Goal: Navigation & Orientation: Find specific page/section

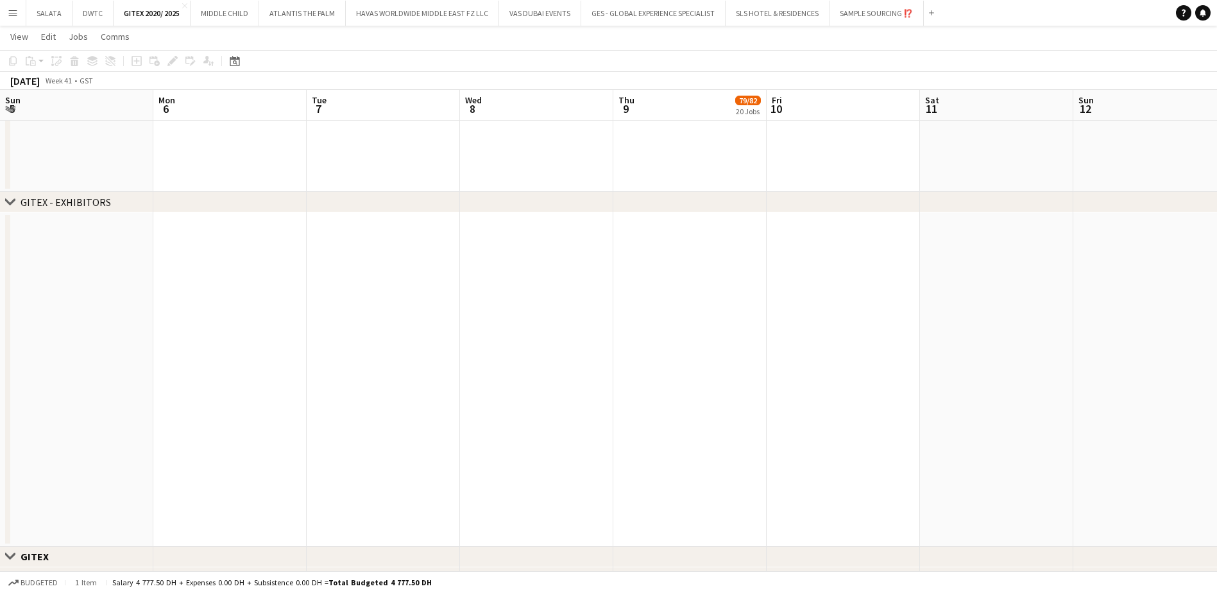
scroll to position [0, 370]
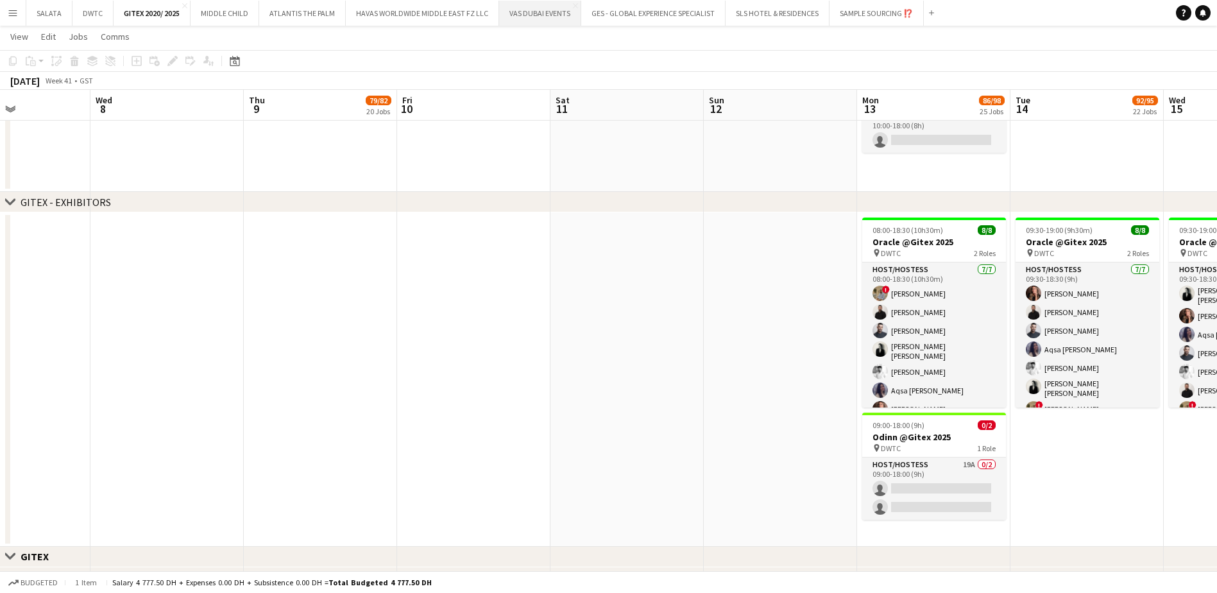
click at [523, 21] on button "VAS DUBAI EVENTS Close" at bounding box center [540, 13] width 82 height 25
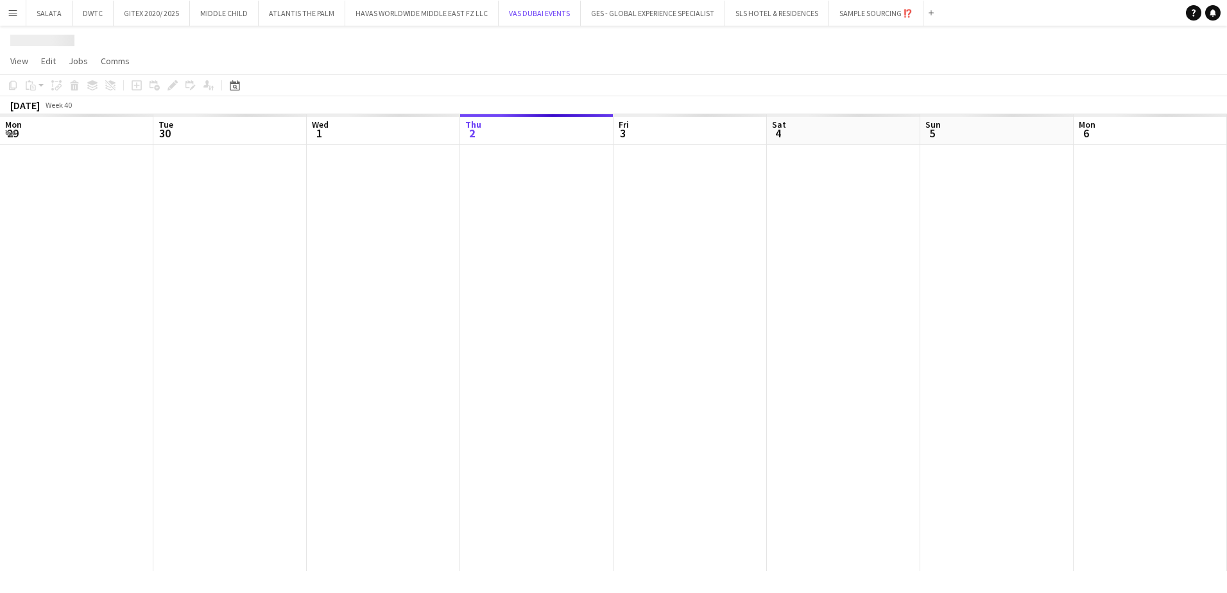
scroll to position [0, 307]
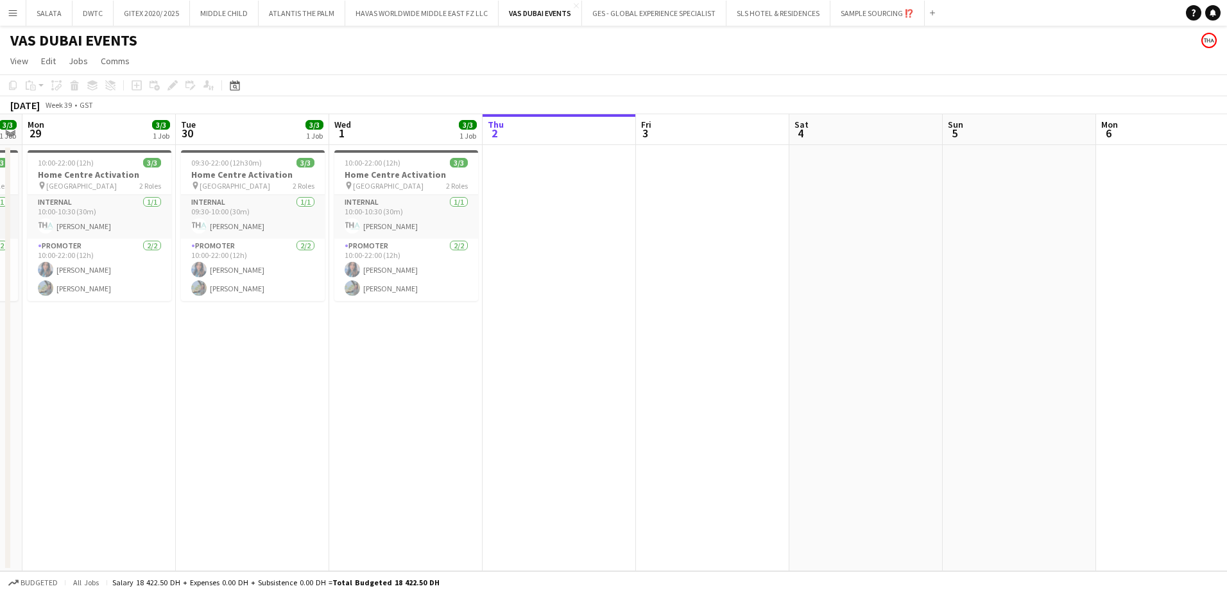
drag, startPoint x: 280, startPoint y: 394, endPoint x: 616, endPoint y: 401, distance: 336.3
click at [612, 404] on app-calendar-viewport "Sat 27 3/3 1 Job Sun 28 3/3 1 Job Mon 29 3/3 1 Job Tue 30 3/3 1 Job Wed 1 3/3 1…" at bounding box center [613, 342] width 1227 height 457
click at [574, 5] on app-icon "Close" at bounding box center [576, 5] width 5 height 5
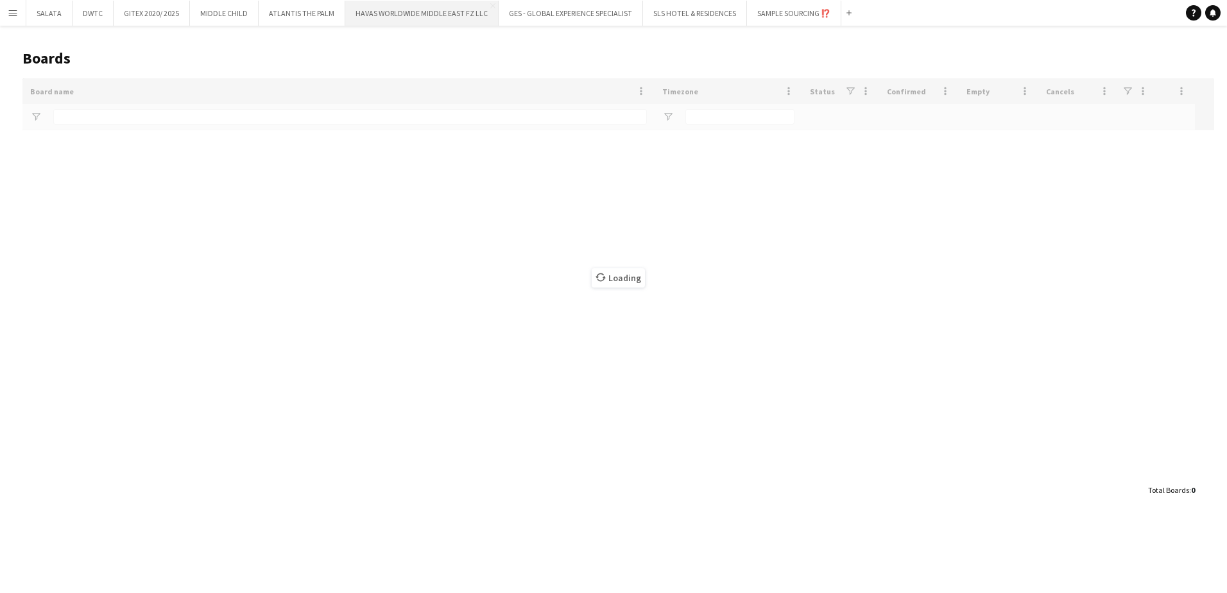
click at [406, 19] on button "HAVAS WORLDWIDE MIDDLE EAST FZ LLC Close" at bounding box center [421, 13] width 153 height 25
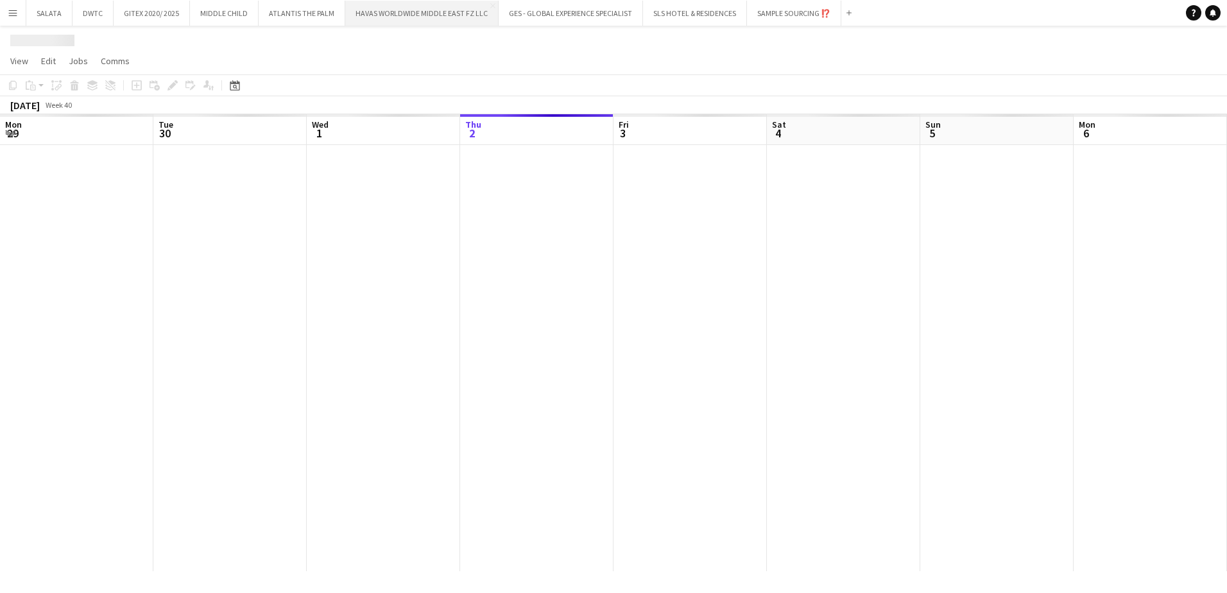
scroll to position [0, 307]
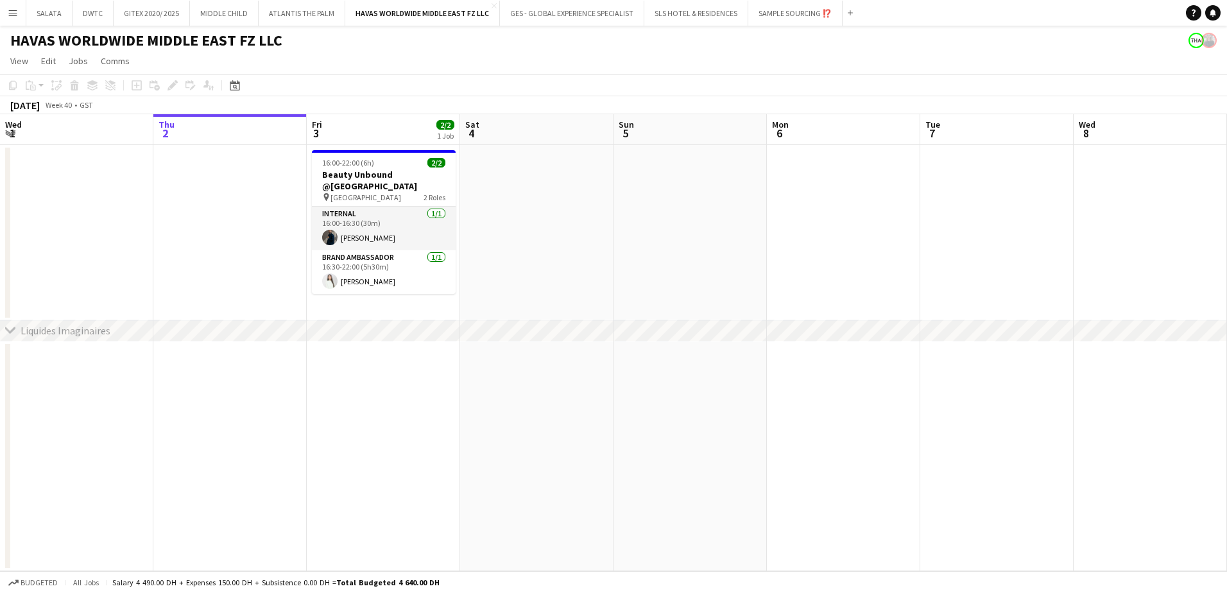
click at [432, 87] on app-toolbar "Copy Paste Paste Ctrl+V Paste with crew Ctrl+Shift+V Paste linked Job [GEOGRAPH…" at bounding box center [613, 85] width 1227 height 22
